Goal: Task Accomplishment & Management: Manage account settings

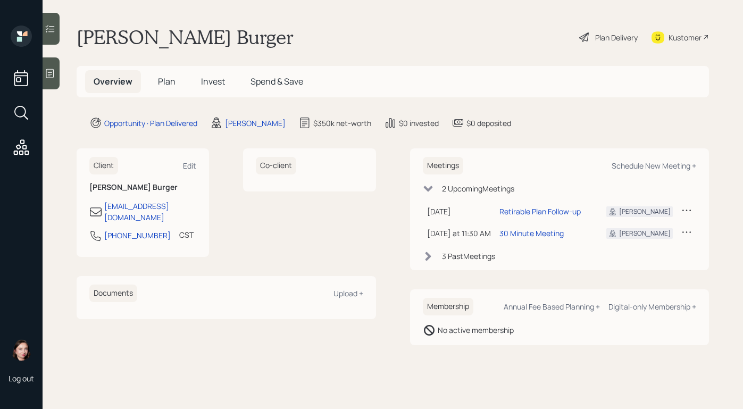
click at [218, 87] on span "Invest" at bounding box center [213, 82] width 24 height 12
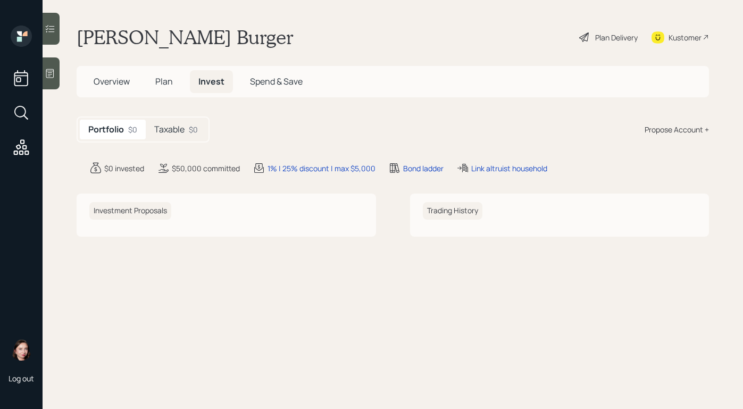
click at [177, 134] on h5 "Taxable" at bounding box center [169, 130] width 30 height 10
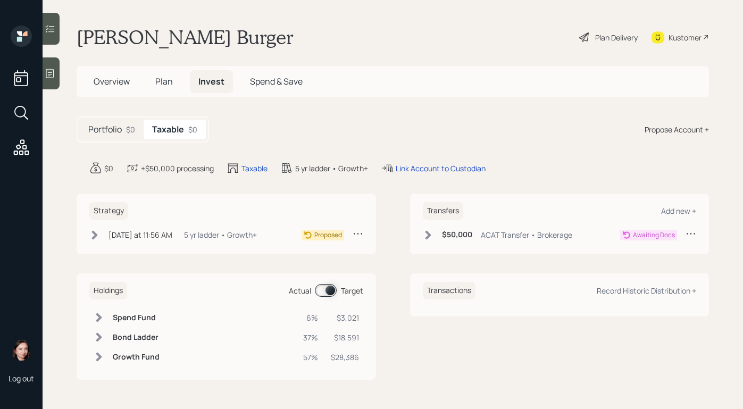
click at [425, 239] on icon at bounding box center [428, 235] width 11 height 11
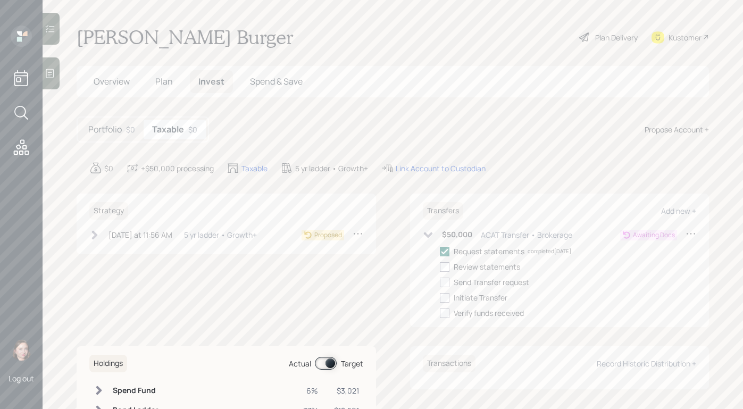
scroll to position [22, 0]
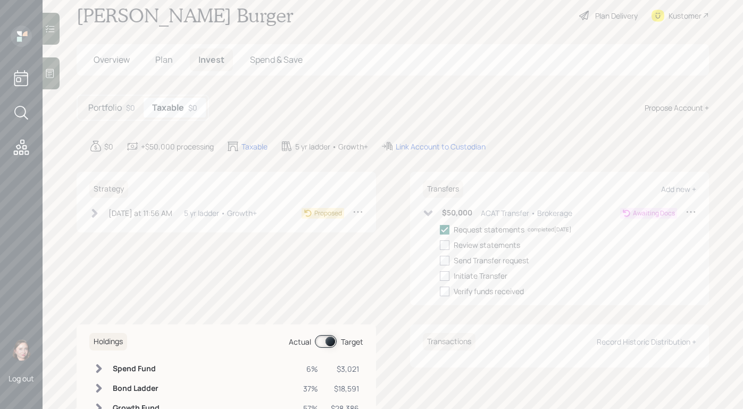
click at [418, 212] on div "Transfers Add new + $50,000 ACAT Transfer • Brokerage Awaiting Docs Request sta…" at bounding box center [560, 239] width 300 height 134
click at [424, 212] on icon at bounding box center [428, 213] width 9 height 6
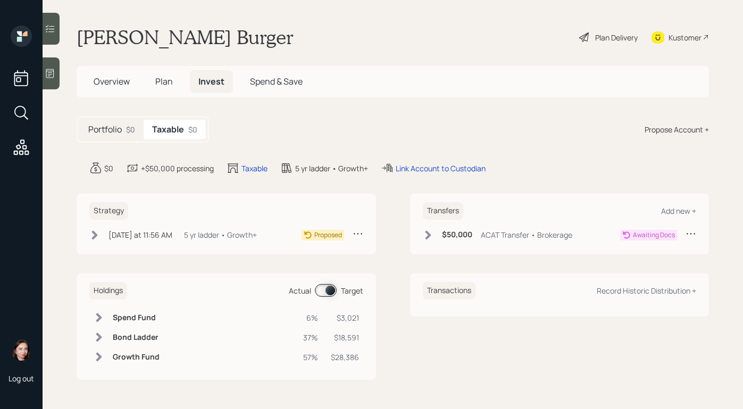
click at [682, 128] on div "Propose Account +" at bounding box center [677, 129] width 64 height 11
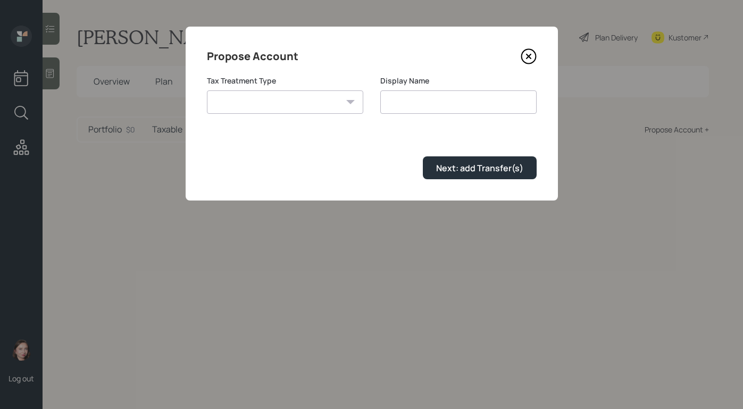
click at [331, 103] on select "[PERSON_NAME] Taxable Traditional" at bounding box center [285, 101] width 156 height 23
click at [532, 58] on icon at bounding box center [529, 56] width 16 height 16
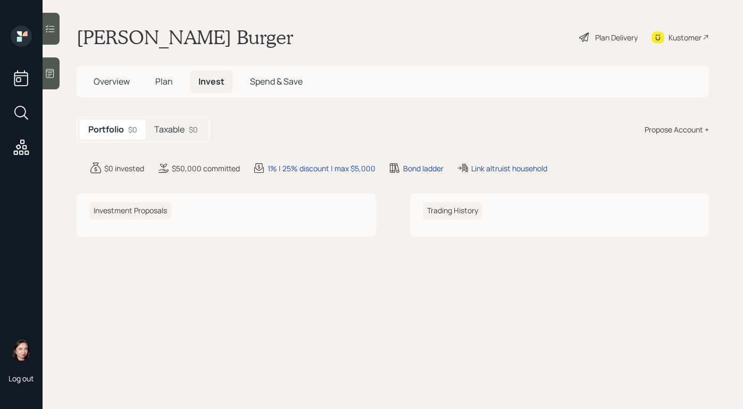
click at [19, 109] on icon at bounding box center [21, 112] width 19 height 19
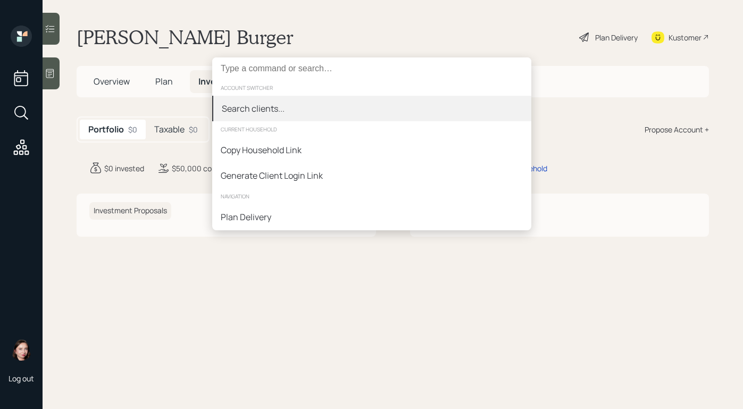
click at [253, 74] on input at bounding box center [371, 68] width 319 height 22
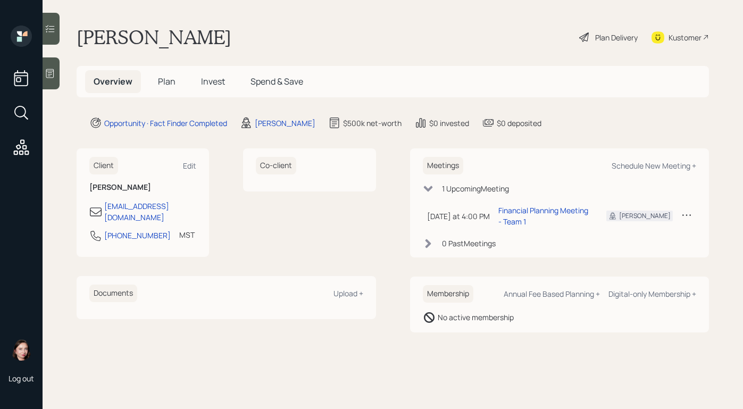
click at [631, 40] on div "Plan Delivery" at bounding box center [616, 37] width 43 height 11
